Goal: Task Accomplishment & Management: Use online tool/utility

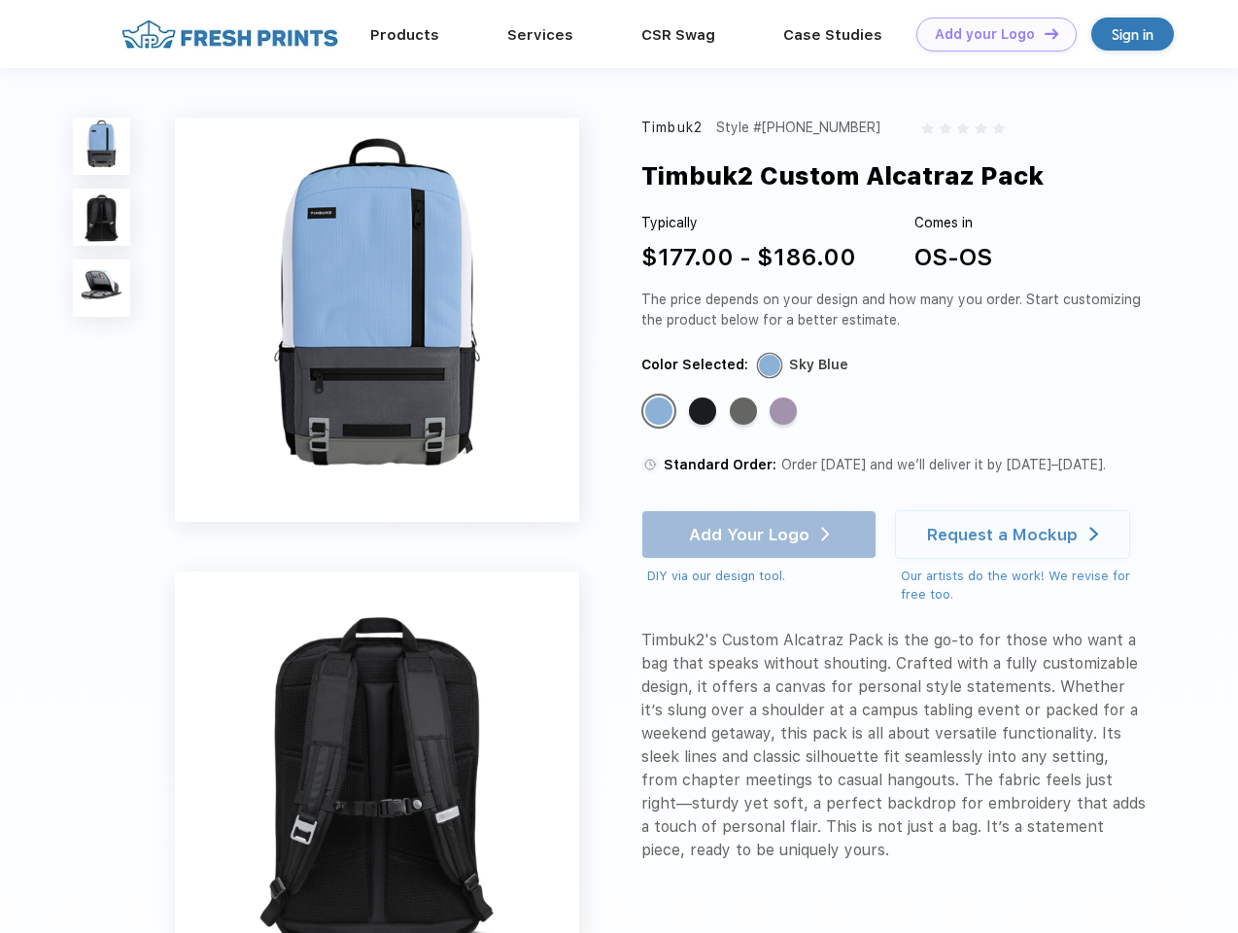
click at [989, 34] on link "Add your Logo Design Tool" at bounding box center [996, 34] width 160 height 34
click at [0, 0] on div "Design Tool" at bounding box center [0, 0] width 0 height 0
click at [1042, 33] on link "Add your Logo Design Tool" at bounding box center [996, 34] width 160 height 34
click at [102, 146] on img at bounding box center [101, 146] width 57 height 57
click at [102, 218] on img at bounding box center [101, 216] width 57 height 57
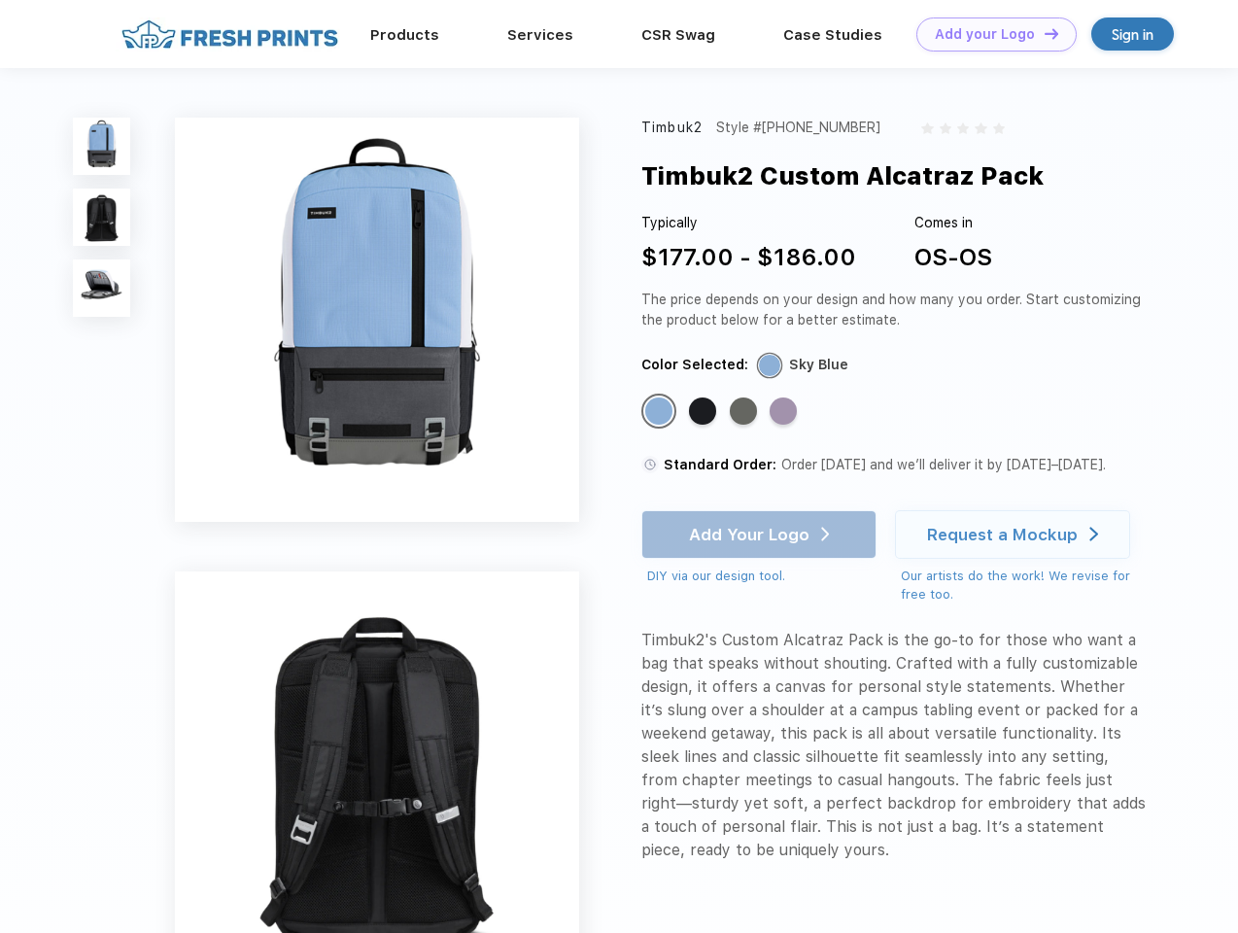
click at [102, 289] on img at bounding box center [101, 287] width 57 height 57
click at [661, 412] on div "Standard Color" at bounding box center [658, 410] width 27 height 27
click at [704, 412] on div "Standard Color" at bounding box center [702, 410] width 27 height 27
click at [745, 412] on div "Standard Color" at bounding box center [743, 410] width 27 height 27
click at [785, 412] on div "Standard Color" at bounding box center [782, 410] width 27 height 27
